Goal: Task Accomplishment & Management: Complete application form

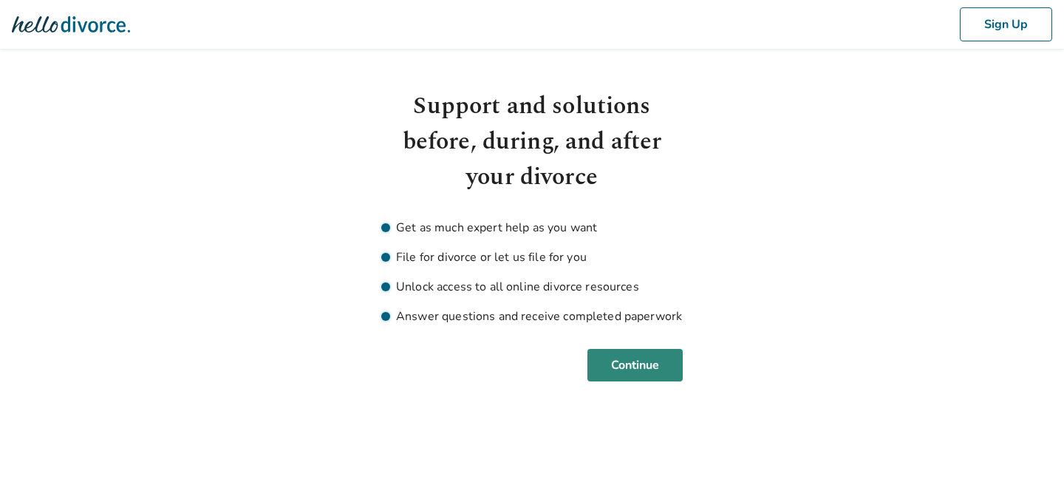
click at [618, 366] on button "Continue" at bounding box center [634, 365] width 95 height 33
